Goal: Information Seeking & Learning: Learn about a topic

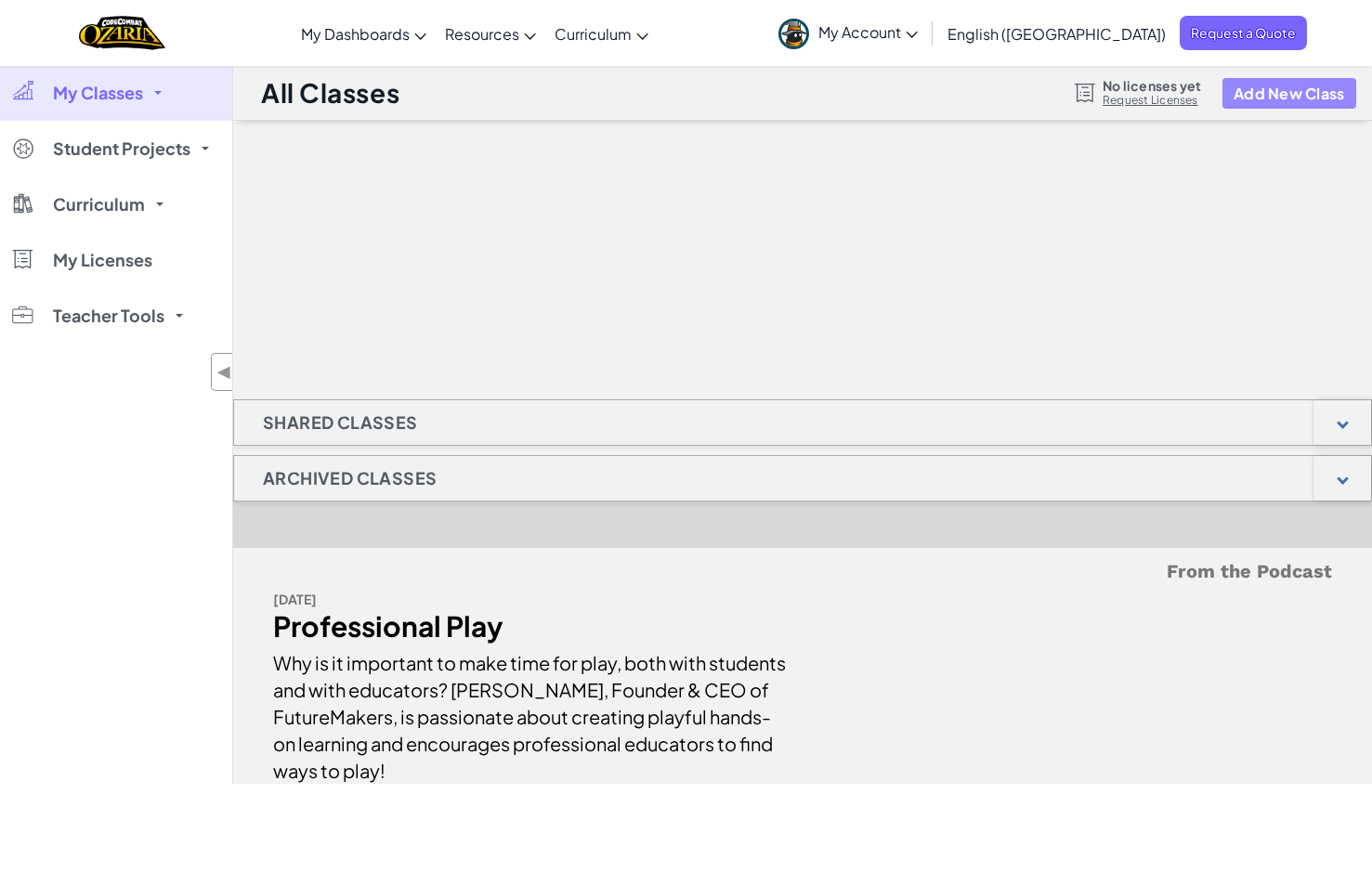
click at [1327, 105] on button "Add New Class" at bounding box center [1289, 93] width 134 height 31
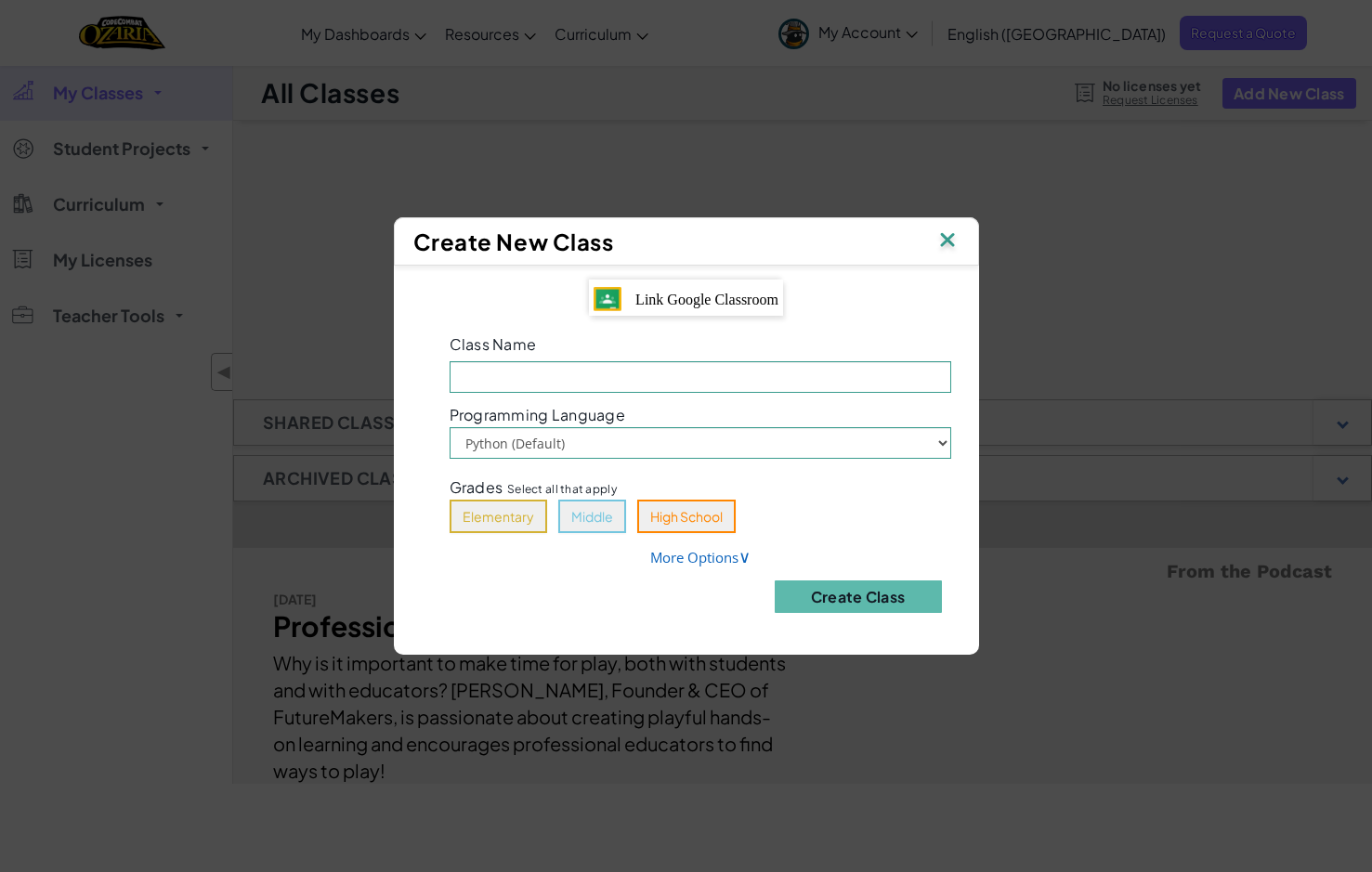
click at [947, 235] on img at bounding box center [947, 242] width 24 height 28
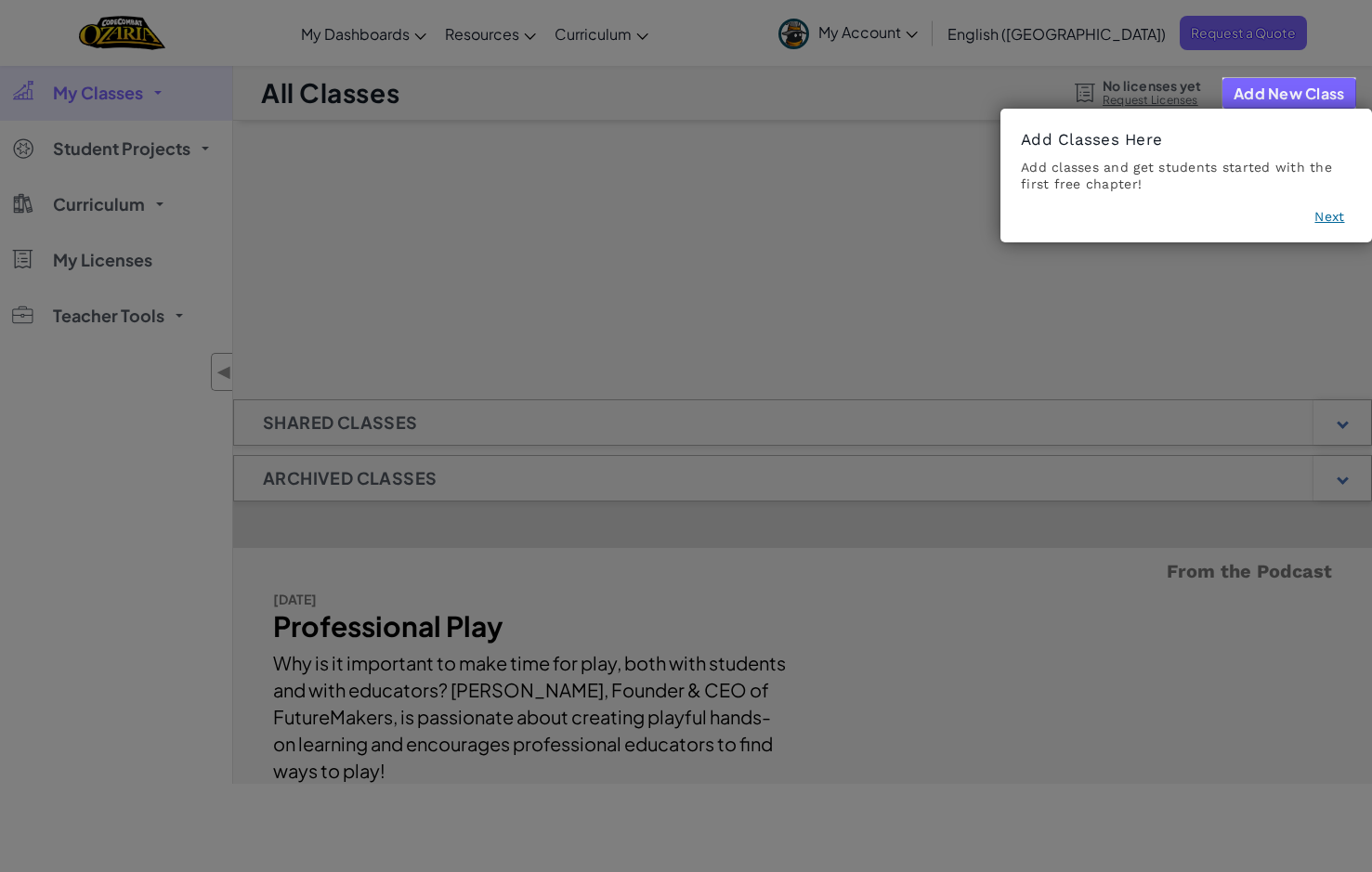
click at [1325, 215] on button "Next" at bounding box center [1329, 216] width 30 height 19
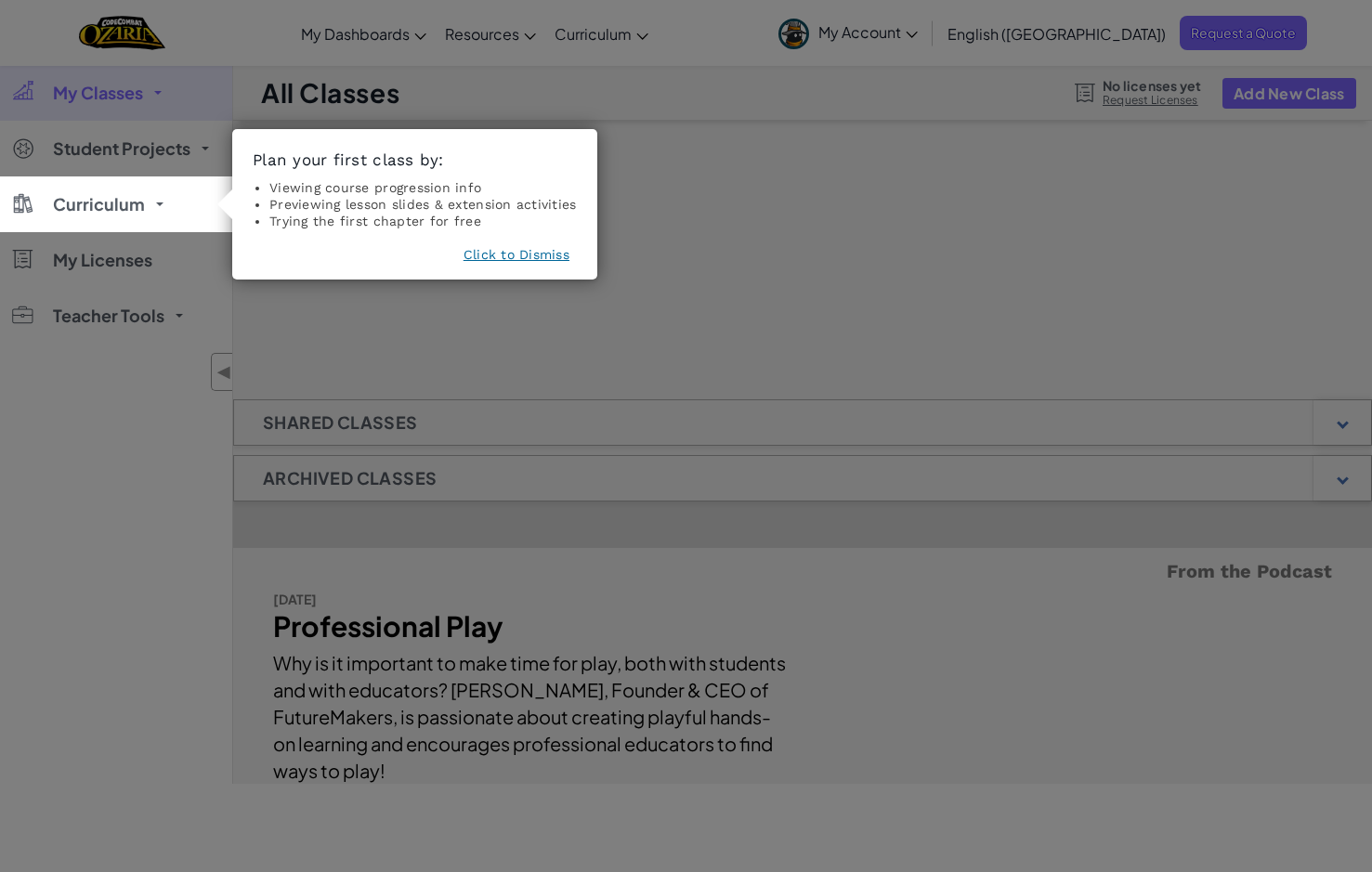
click at [528, 254] on button "Click to Dismiss" at bounding box center [516, 255] width 106 height 19
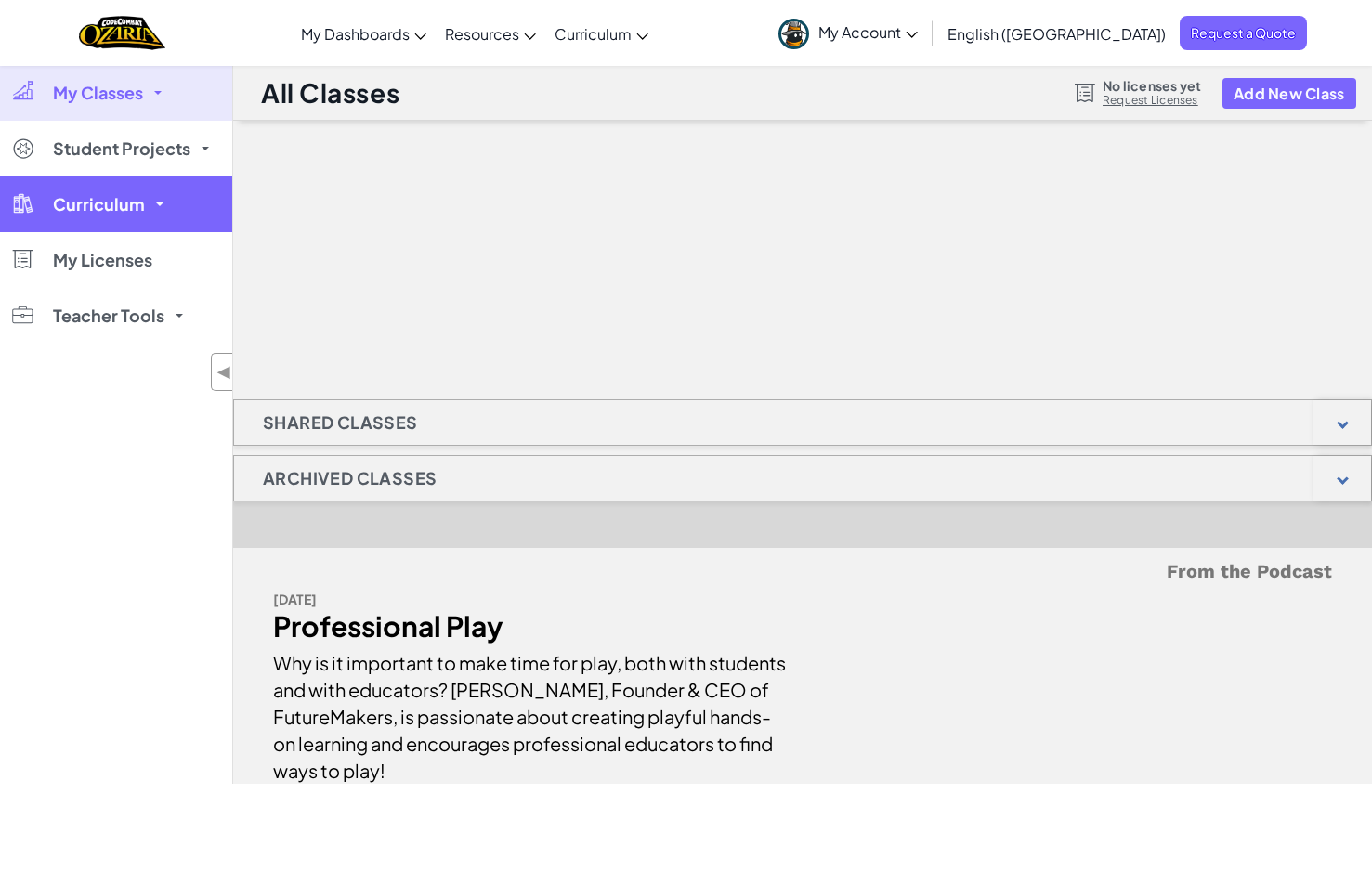
click at [102, 201] on span "Curriculum" at bounding box center [98, 204] width 92 height 17
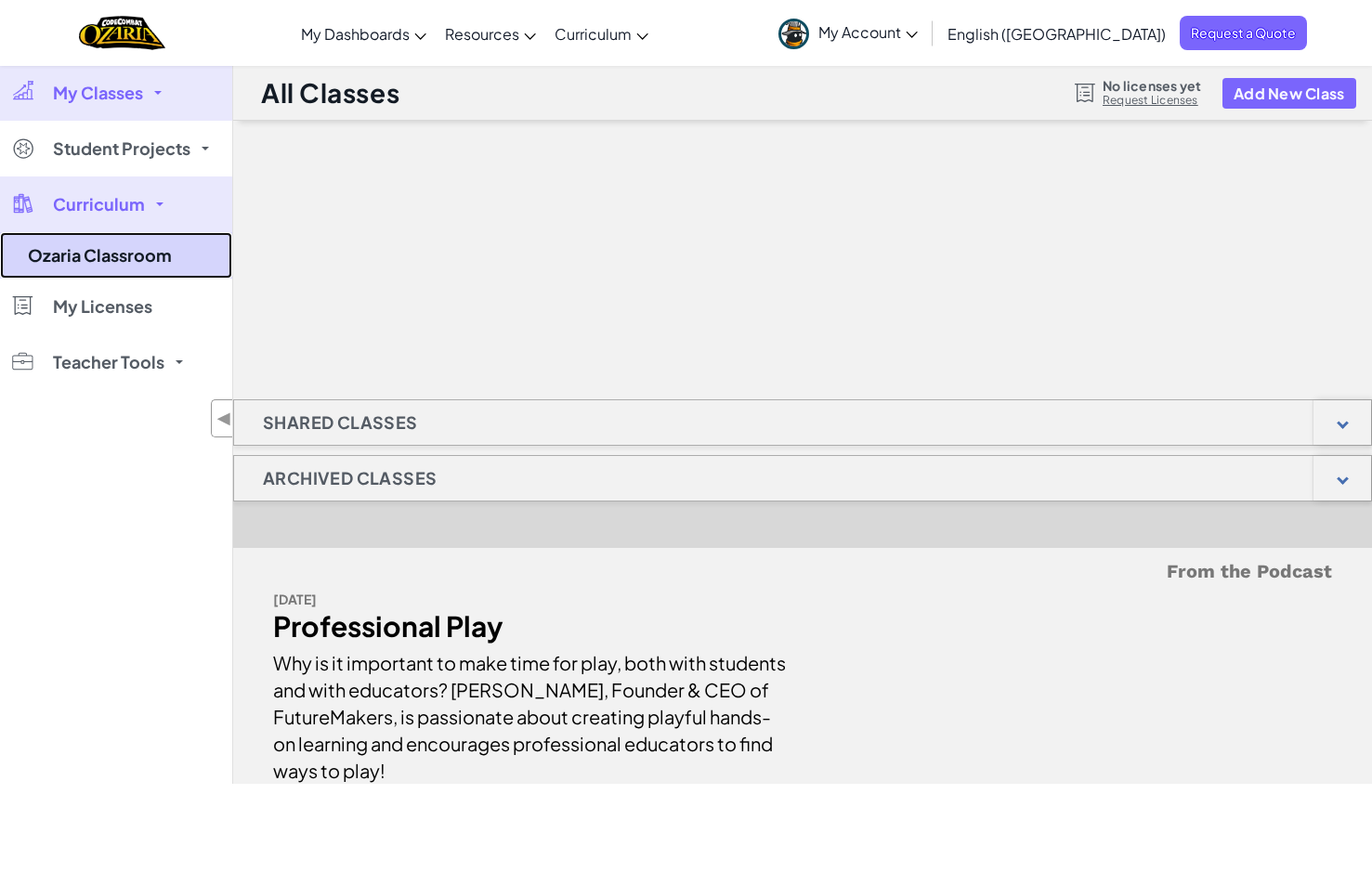
click at [104, 261] on link "Ozaria Classroom" at bounding box center [116, 255] width 232 height 47
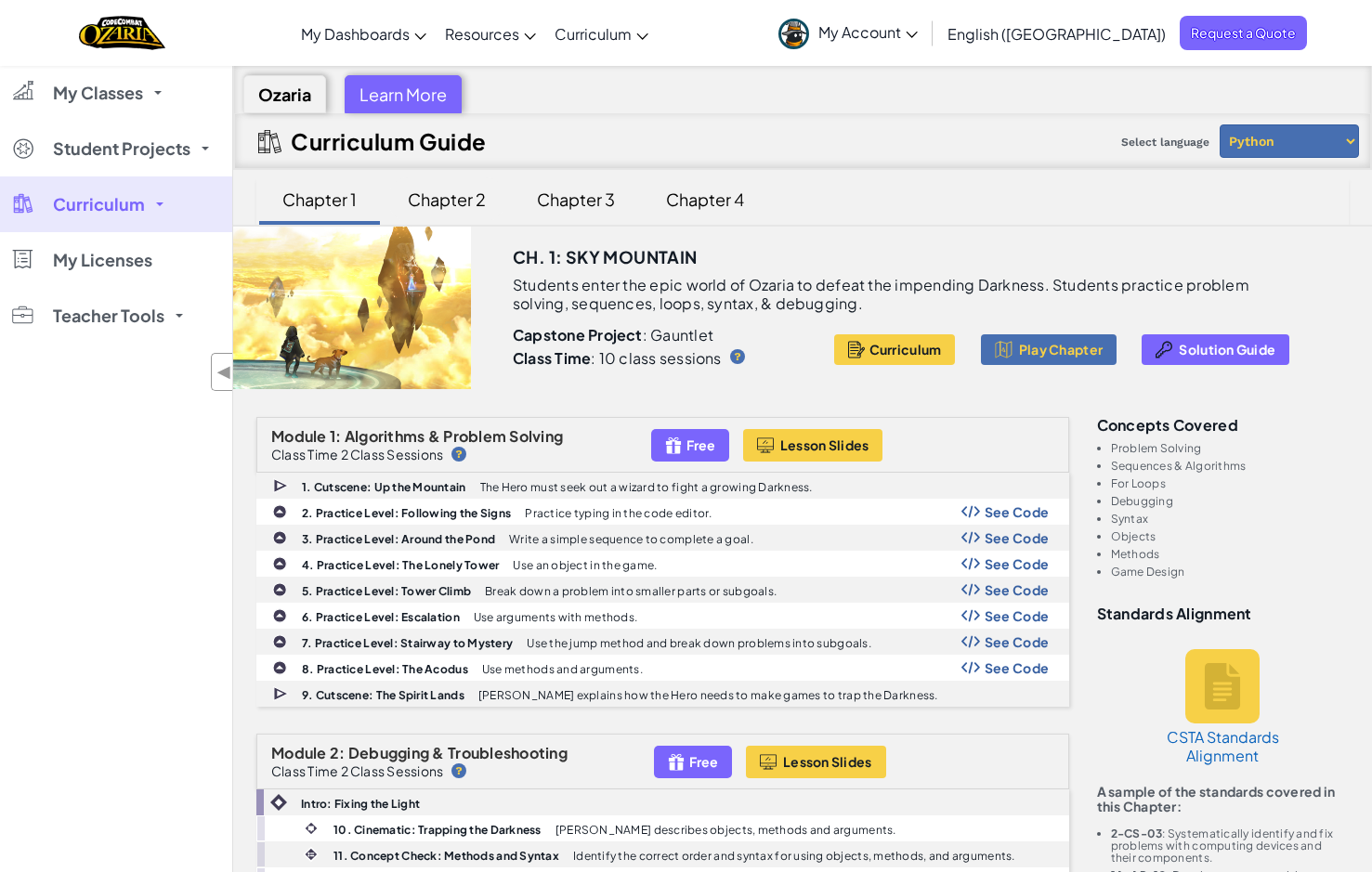
click at [435, 209] on div "Chapter 2" at bounding box center [447, 199] width 115 height 44
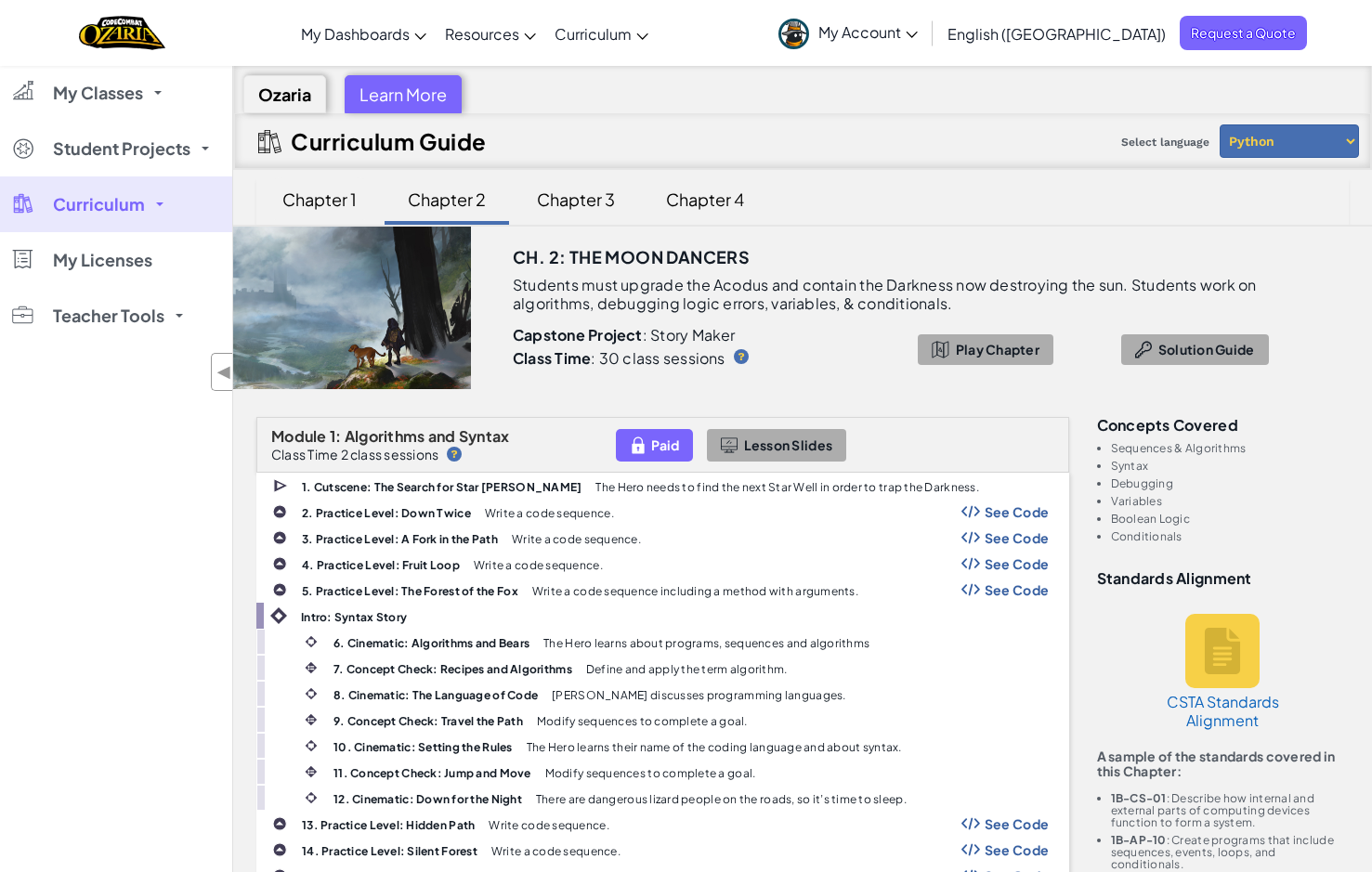
click at [305, 200] on div "Chapter 1" at bounding box center [319, 199] width 112 height 44
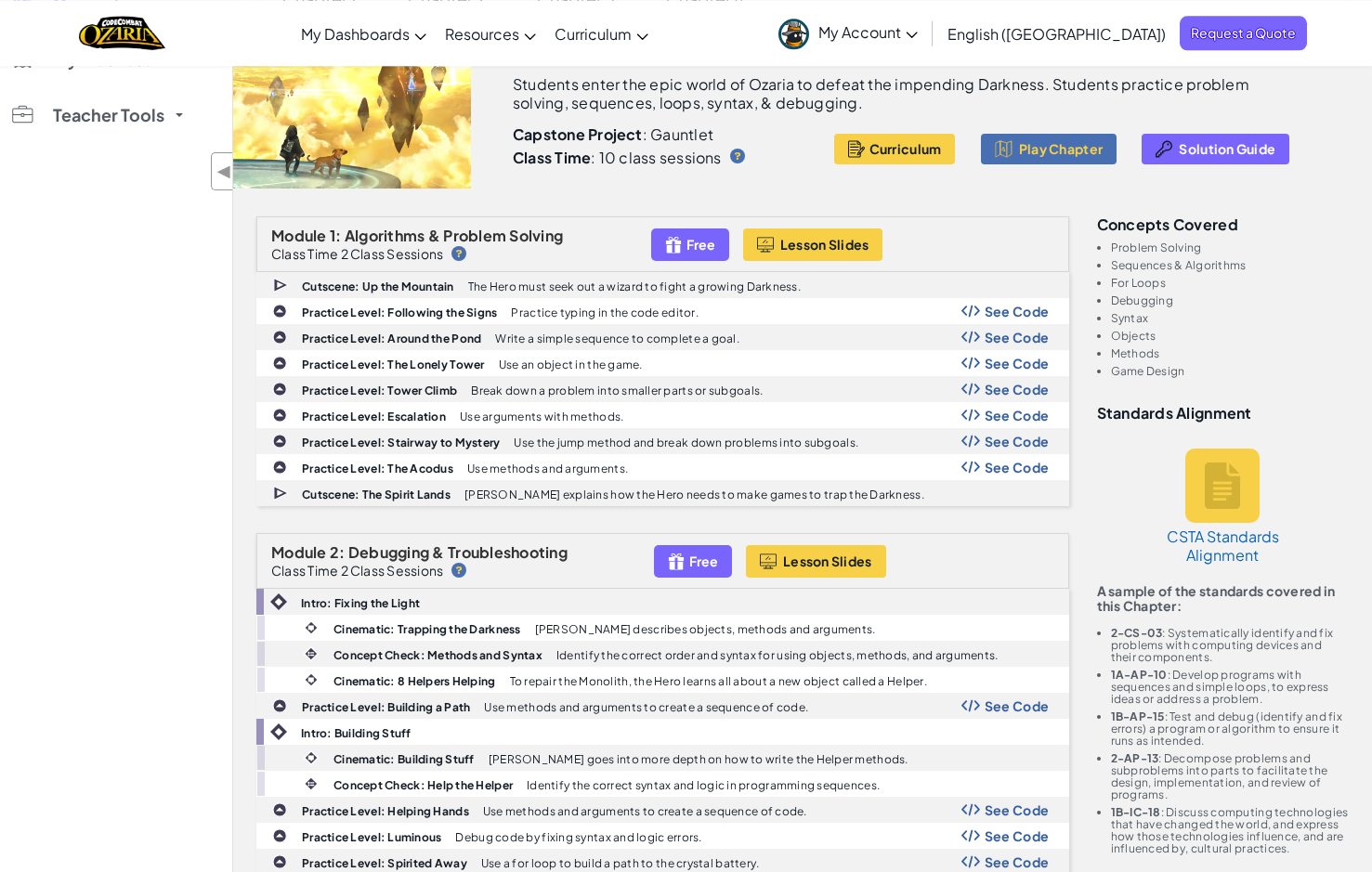
scroll to position [228, 0]
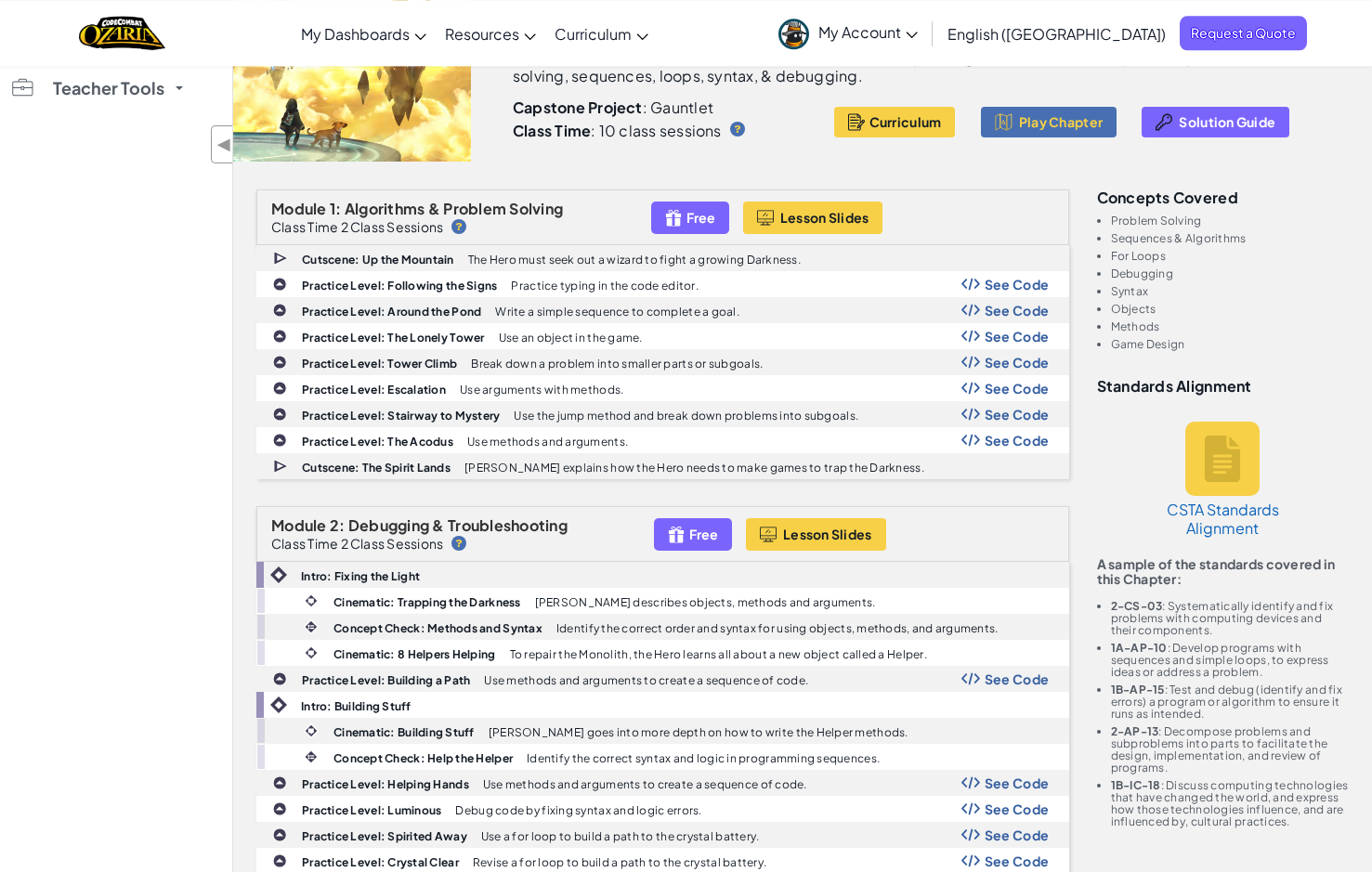
click at [1317, 327] on li "Methods" at bounding box center [1229, 326] width 239 height 12
